Goal: Task Accomplishment & Management: Use online tool/utility

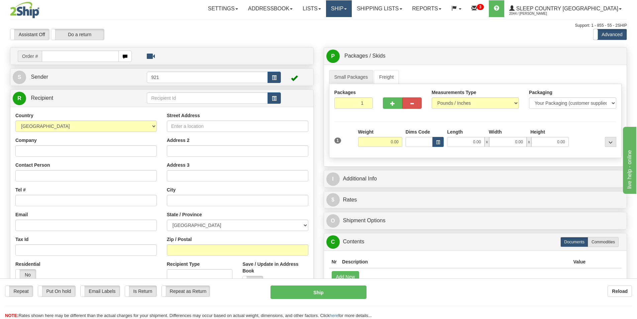
click at [352, 7] on link "Ship" at bounding box center [339, 8] width 26 height 17
click at [345, 30] on span "OnHold / Order Queue" at bounding box center [320, 31] width 47 height 5
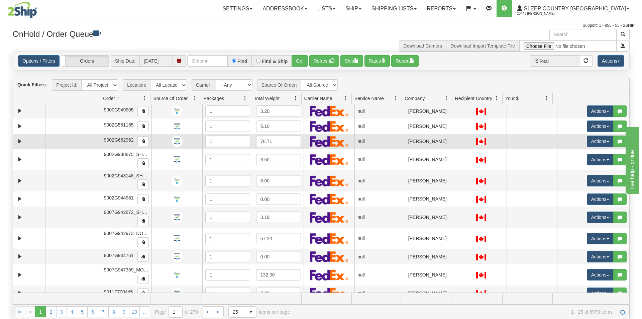
scroll to position [121, 0]
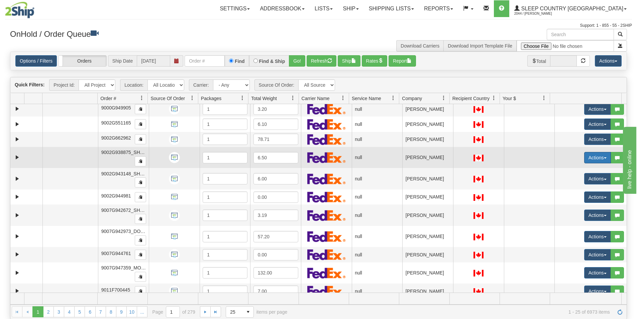
click at [584, 156] on button "Actions" at bounding box center [597, 157] width 27 height 11
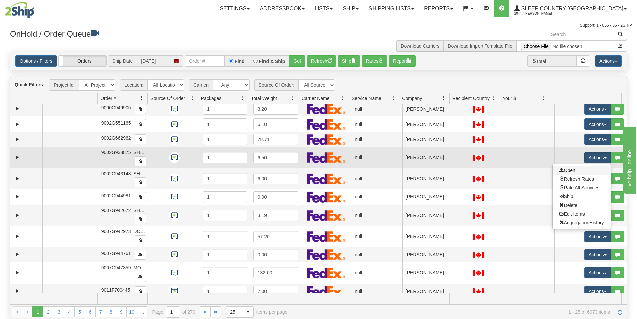
click at [572, 169] on link "Open" at bounding box center [581, 170] width 58 height 9
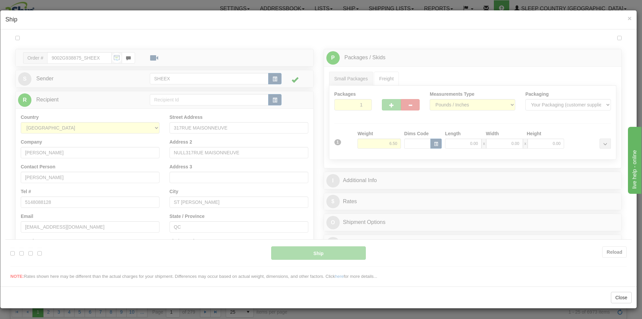
scroll to position [0, 0]
type input "10:25"
type input "16:00"
